Goal: Transaction & Acquisition: Purchase product/service

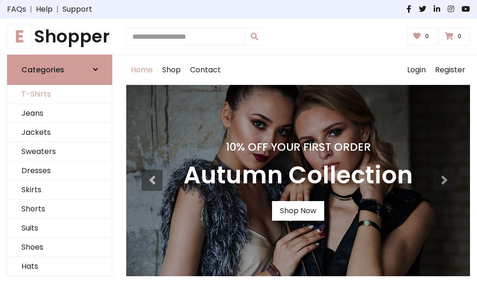
click at [60, 94] on link "T-Shirts" at bounding box center [59, 94] width 104 height 19
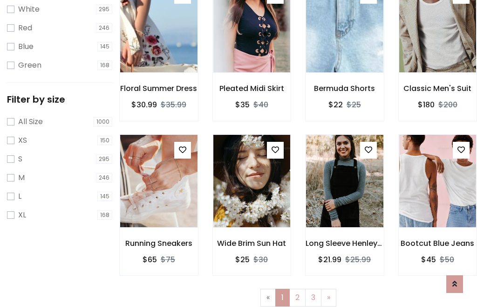
scroll to position [17, 0]
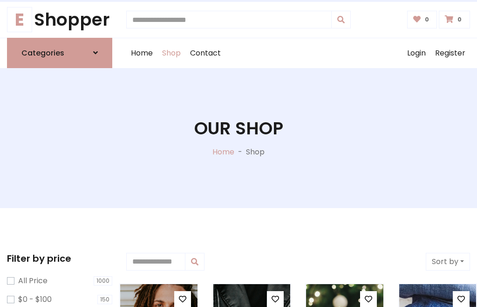
click at [239, 137] on h1 "Our Shop" at bounding box center [238, 128] width 89 height 21
click at [298, 53] on div "Home Shop Contact Log out Login Register" at bounding box center [298, 53] width 344 height 30
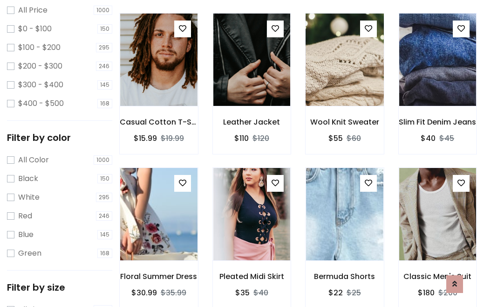
click at [344, 76] on img at bounding box center [344, 60] width 93 height 224
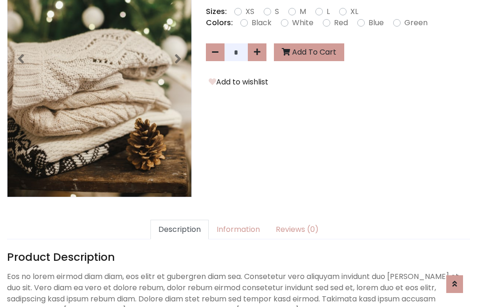
scroll to position [228, 0]
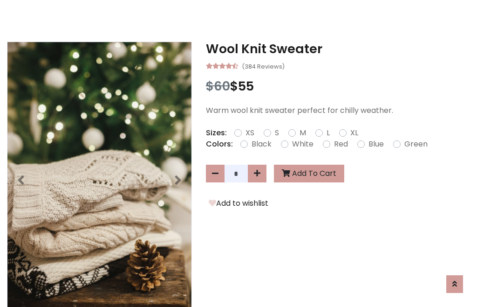
click at [338, 48] on h3 "Wool Knit Sweater" at bounding box center [338, 48] width 264 height 15
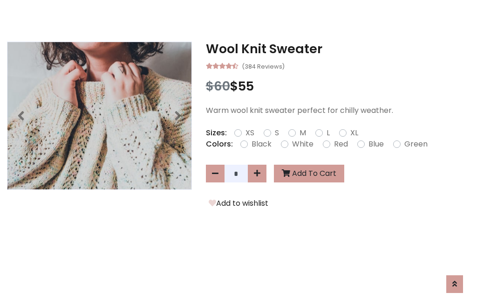
click at [338, 48] on h3 "Wool Knit Sweater" at bounding box center [338, 48] width 264 height 15
